Goal: Task Accomplishment & Management: Manage account settings

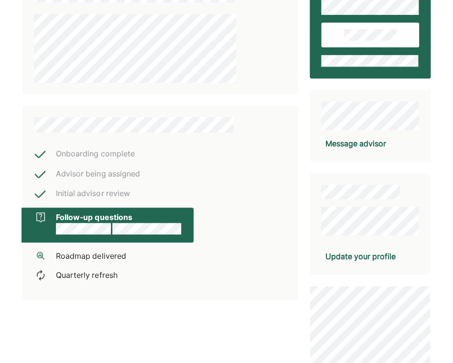
scroll to position [143, 0]
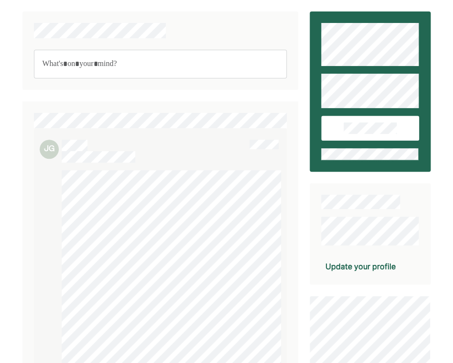
scroll to position [320, 0]
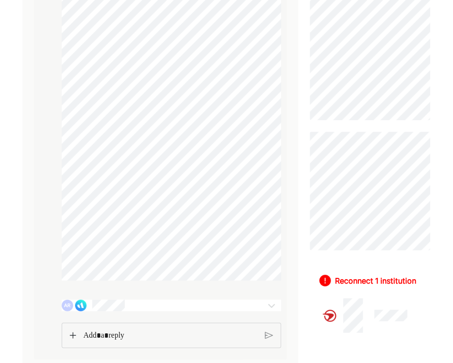
click at [351, 288] on div "Reconnect 1 institution" at bounding box center [370, 302] width 121 height 80
click at [217, 308] on div "AR" at bounding box center [154, 304] width 184 height 11
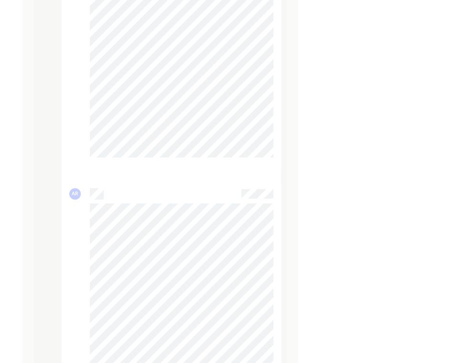
scroll to position [2099, 0]
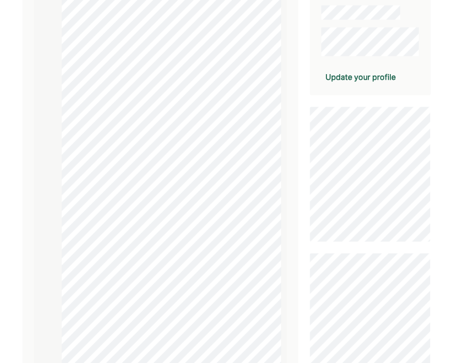
scroll to position [0, 0]
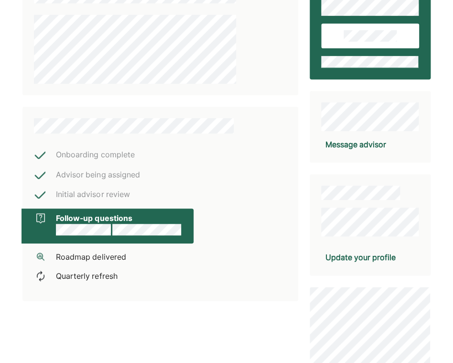
scroll to position [141, 0]
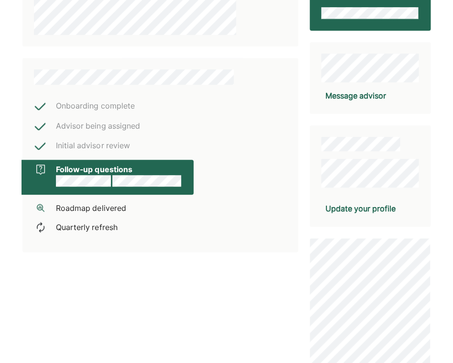
click at [67, 264] on div "Onboarding complete Advisor being assigned Initial advisor review Follow-up que…" at bounding box center [160, 186] width 276 height 633
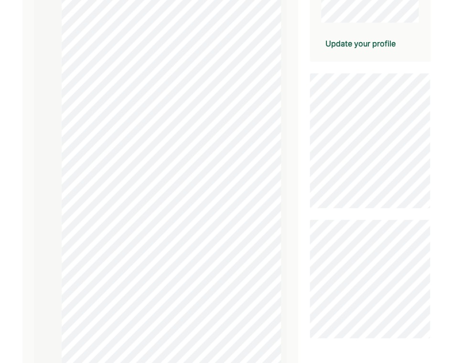
scroll to position [320, 0]
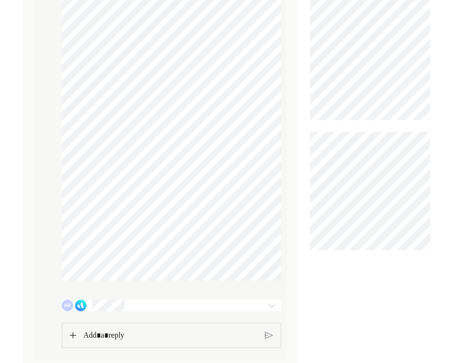
click at [75, 301] on div "AR" at bounding box center [154, 304] width 184 height 11
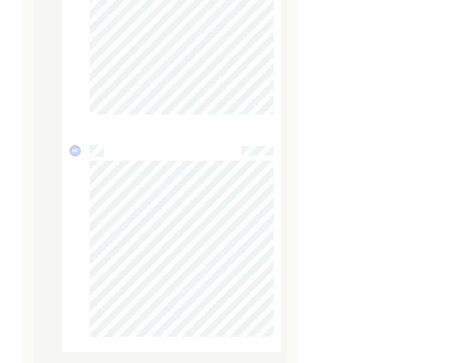
scroll to position [2099, 0]
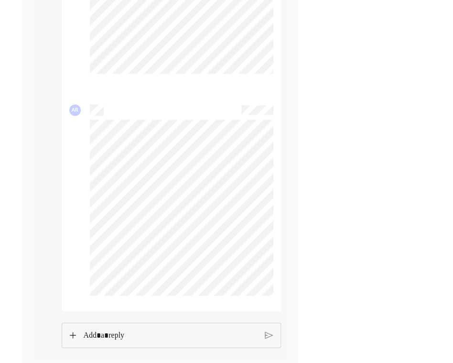
click at [134, 337] on p "Rich Text Editor. Editing area: main" at bounding box center [170, 335] width 174 height 12
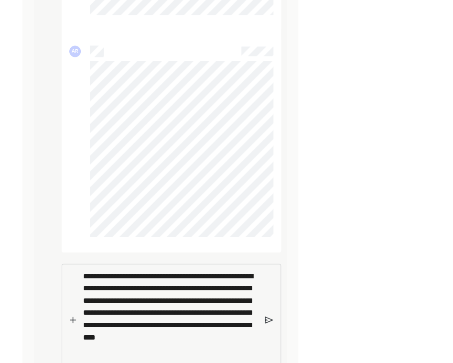
scroll to position [2178, 0]
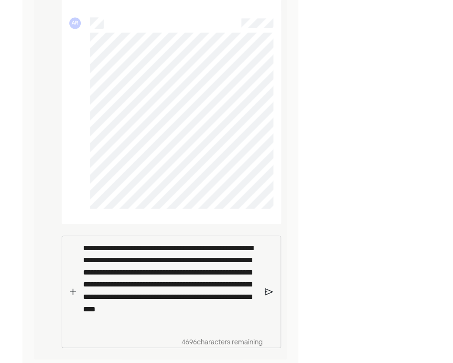
click at [273, 304] on div "**********" at bounding box center [172, 291] width 220 height 112
click at [271, 296] on img at bounding box center [269, 291] width 8 height 9
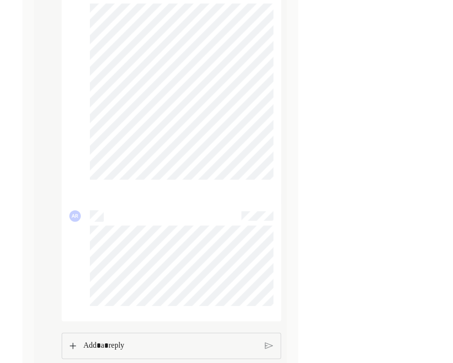
scroll to position [2225, 0]
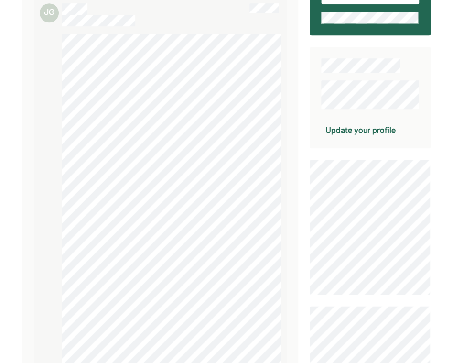
scroll to position [0, 0]
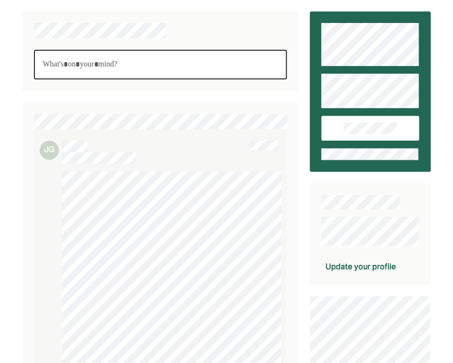
click at [82, 64] on p "Rich Text Editor. Editing area: main" at bounding box center [161, 64] width 236 height 12
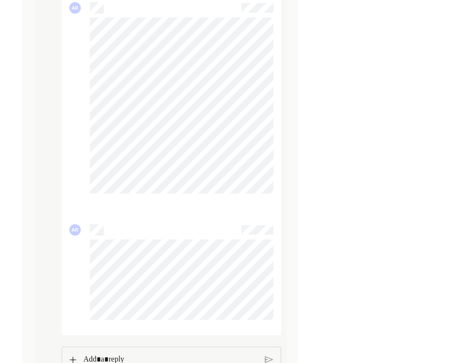
scroll to position [2300, 0]
